Goal: Browse casually

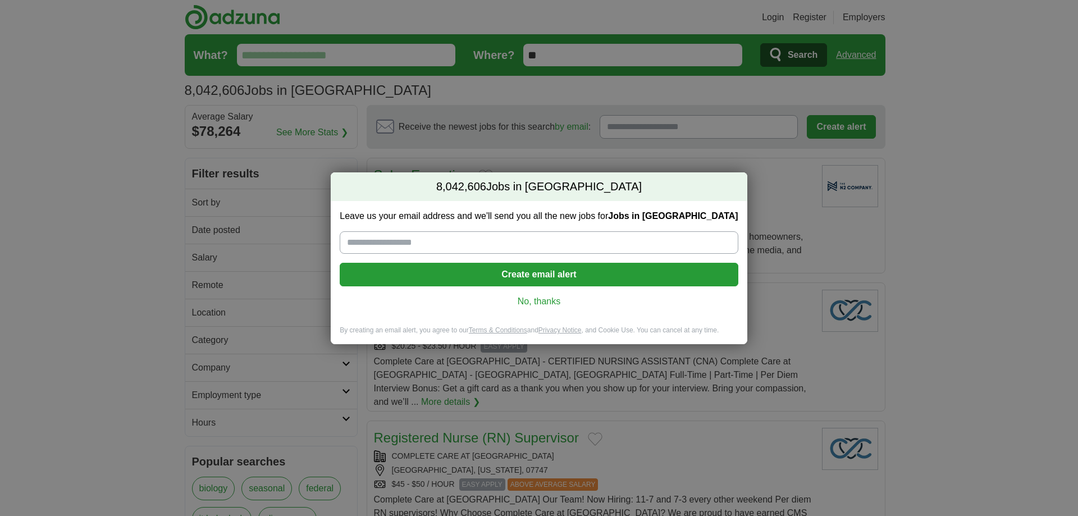
click at [536, 300] on link "No, thanks" at bounding box center [539, 301] width 380 height 12
